Goal: Task Accomplishment & Management: Manage account settings

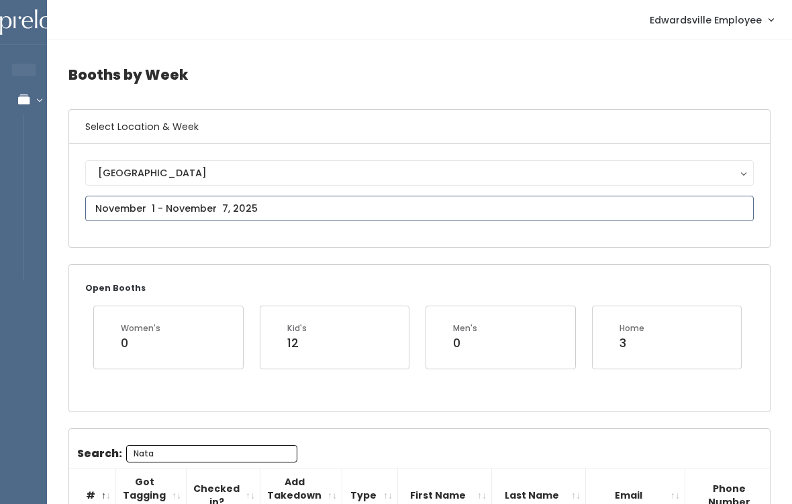
click at [420, 213] on input "text" at bounding box center [419, 208] width 668 height 25
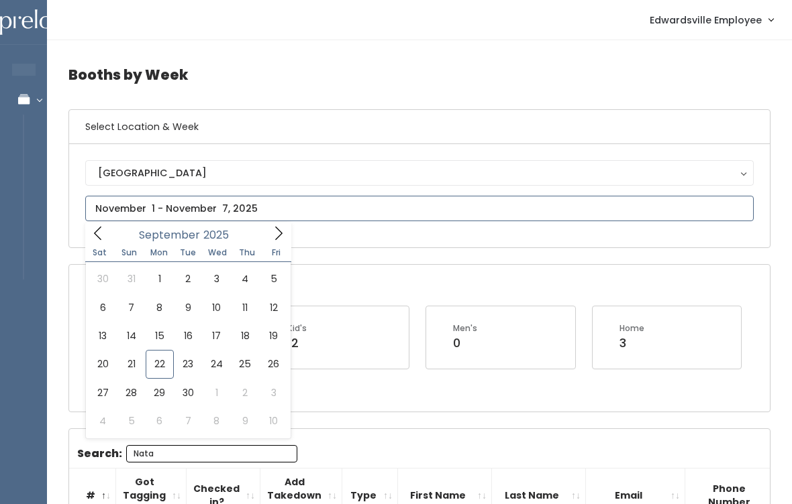
type input "September 20 to September 26"
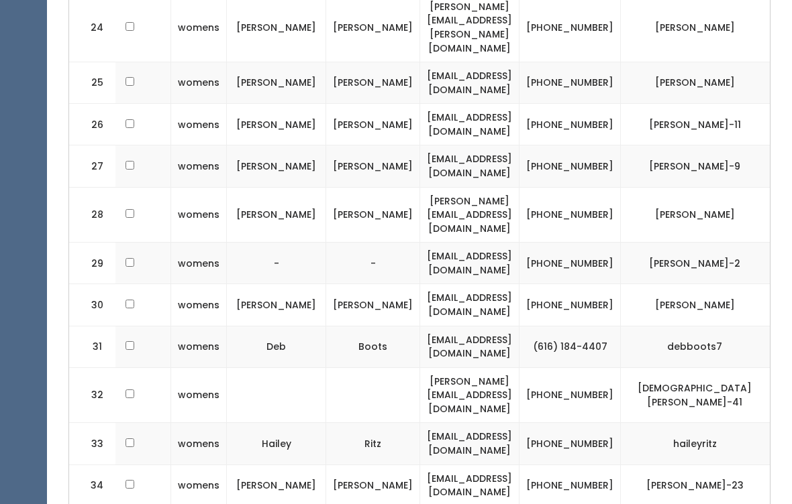
scroll to position [0, 172]
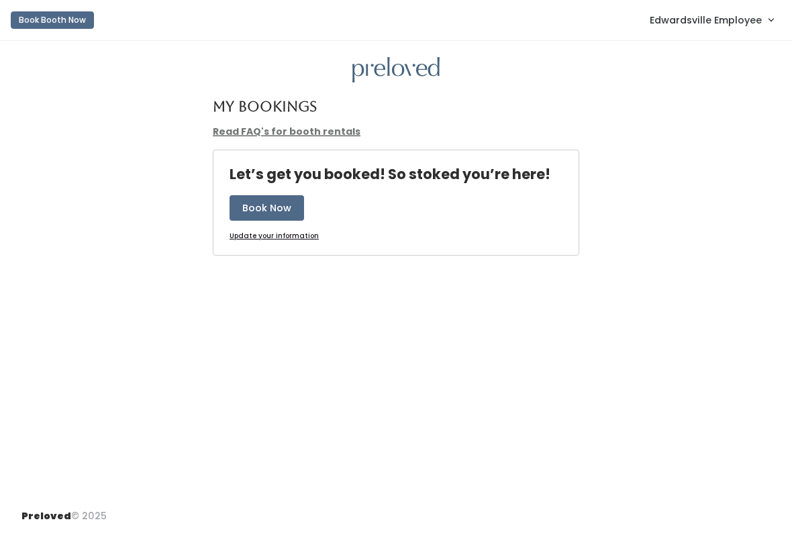
click at [729, 16] on span "Edwardsville Employee" at bounding box center [705, 20] width 112 height 15
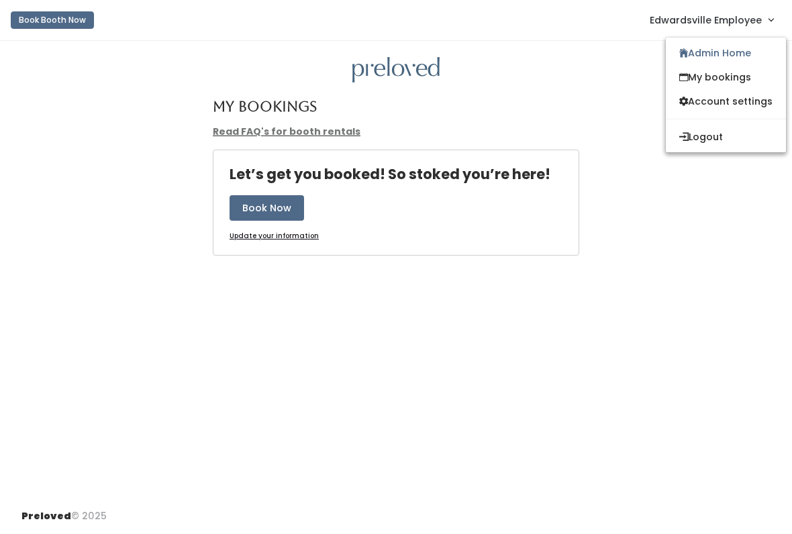
click at [730, 54] on link "Admin Home" at bounding box center [725, 53] width 120 height 24
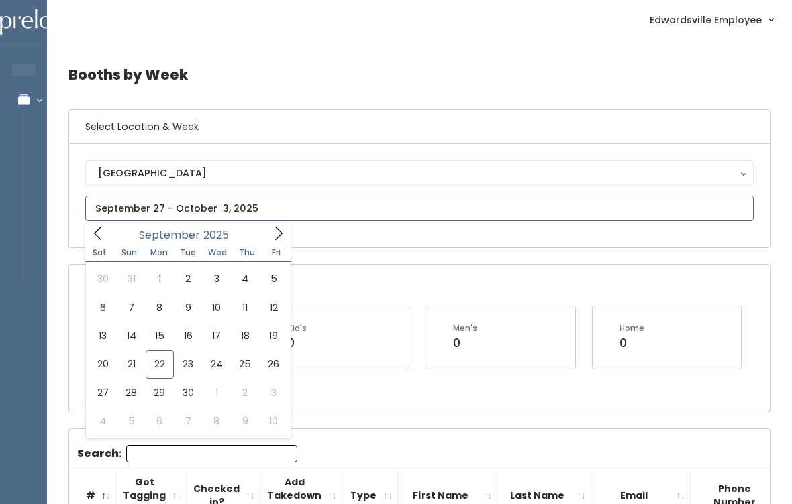
type input "September 20 to September 26"
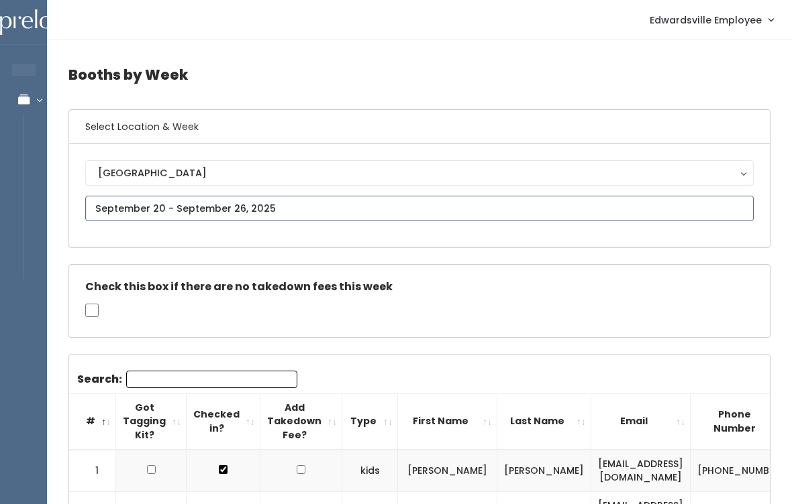
click at [357, 210] on input "text" at bounding box center [419, 208] width 668 height 25
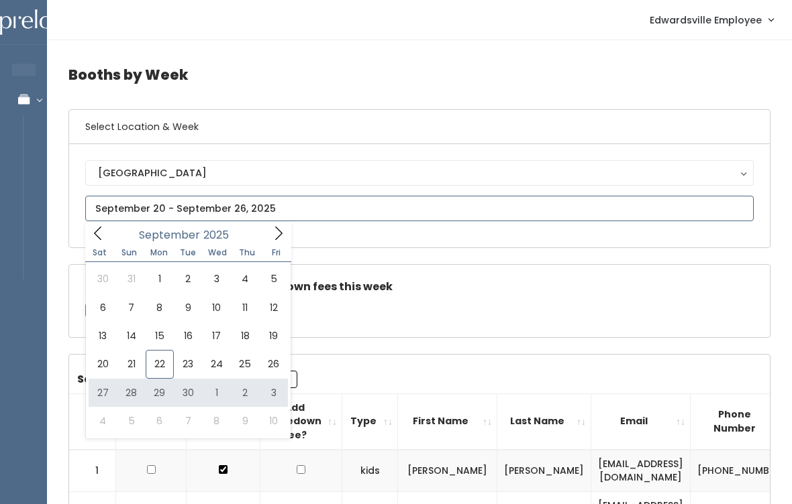
type input "September 27 to October 3"
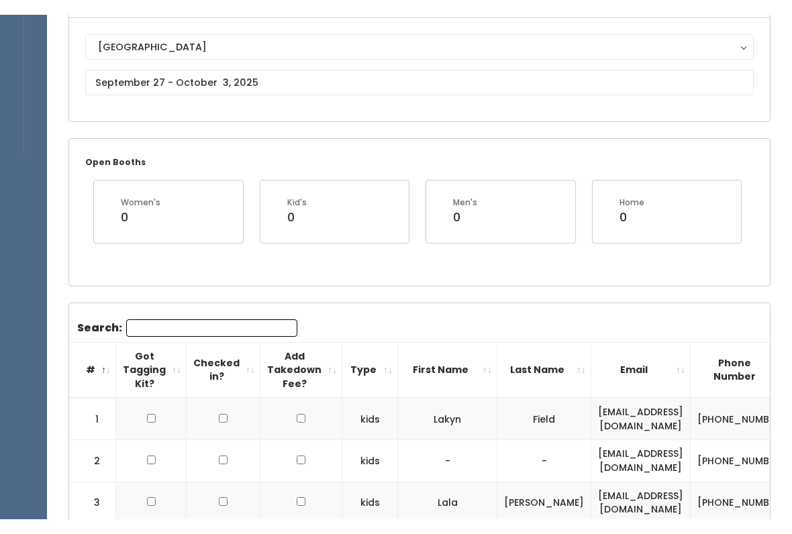
scroll to position [80, 0]
